Goal: Information Seeking & Learning: Learn about a topic

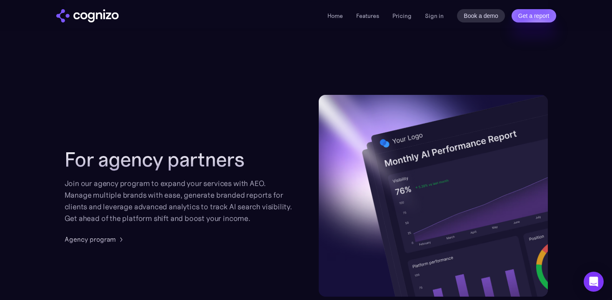
scroll to position [2150, 0]
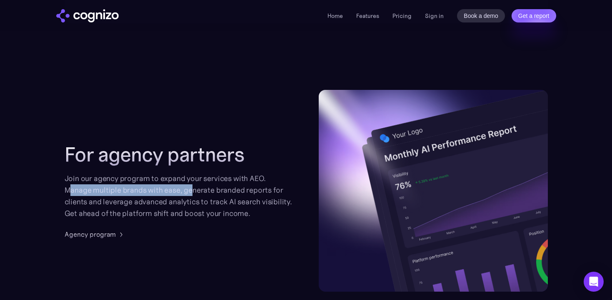
drag, startPoint x: 68, startPoint y: 189, endPoint x: 193, endPoint y: 192, distance: 125.0
click at [193, 192] on div "Join our agency program to expand your services with AEO. Manage multiple brand…" at bounding box center [179, 196] width 229 height 47
click at [245, 189] on div "Join our agency program to expand your services with AEO. Manage multiple brand…" at bounding box center [179, 196] width 229 height 47
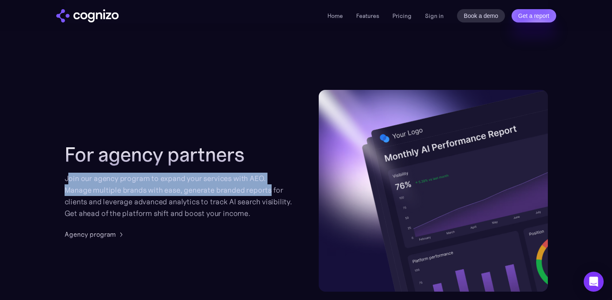
drag, startPoint x: 69, startPoint y: 183, endPoint x: 269, endPoint y: 189, distance: 200.4
click at [269, 189] on div "Join our agency program to expand your services with AEO. Manage multiple brand…" at bounding box center [179, 196] width 229 height 47
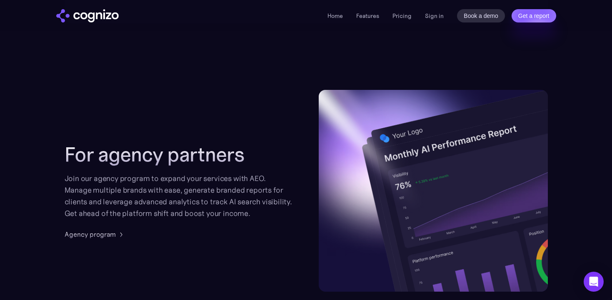
click at [209, 209] on div "Join our agency program to expand your services with AEO. Manage multiple brand…" at bounding box center [179, 196] width 229 height 47
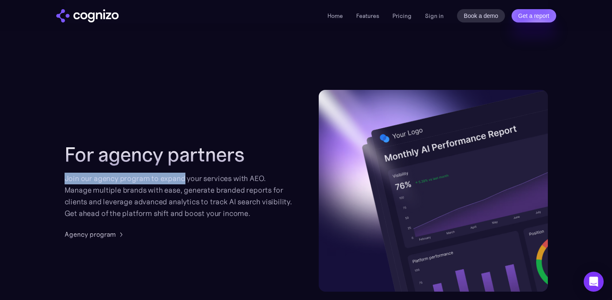
drag, startPoint x: 52, startPoint y: 178, endPoint x: 184, endPoint y: 180, distance: 131.6
click at [184, 181] on section "For agency partners Join our agency program to expand your services with AEO. M…" at bounding box center [306, 191] width 612 height 202
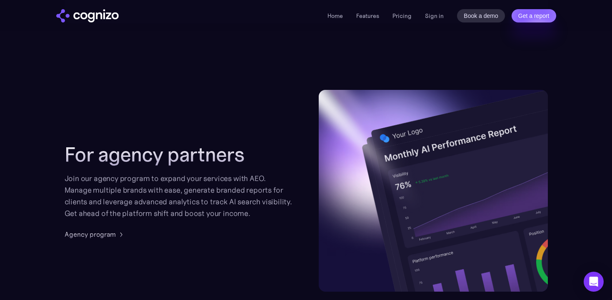
click at [97, 206] on div "Join our agency program to expand your services with AEO. Manage multiple brand…" at bounding box center [179, 196] width 229 height 47
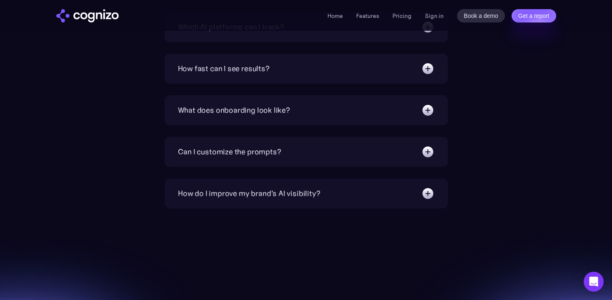
scroll to position [3176, 0]
click at [370, 17] on link "Features" at bounding box center [367, 15] width 23 height 7
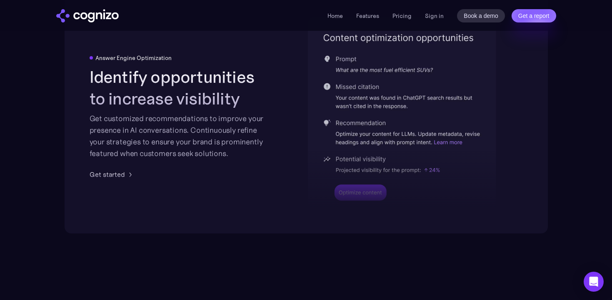
scroll to position [1941, 0]
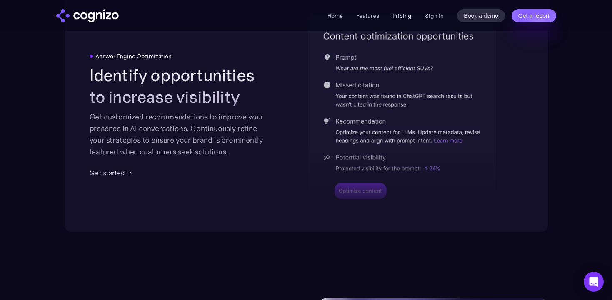
click at [400, 14] on link "Pricing" at bounding box center [401, 15] width 19 height 7
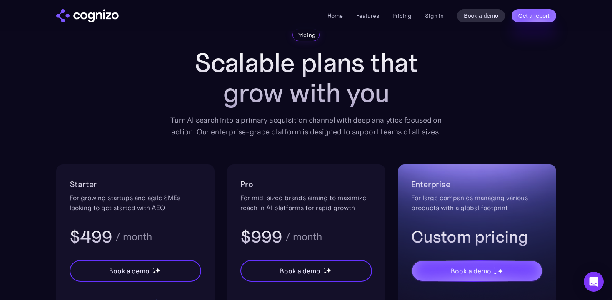
scroll to position [28, 0]
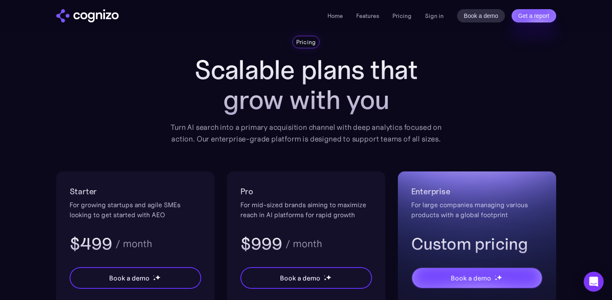
click at [369, 11] on li "Features" at bounding box center [367, 16] width 23 height 10
click at [368, 13] on link "Features" at bounding box center [367, 15] width 23 height 7
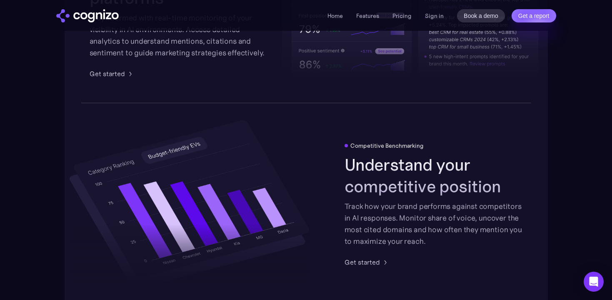
scroll to position [1516, 0]
